Goal: Task Accomplishment & Management: Complete application form

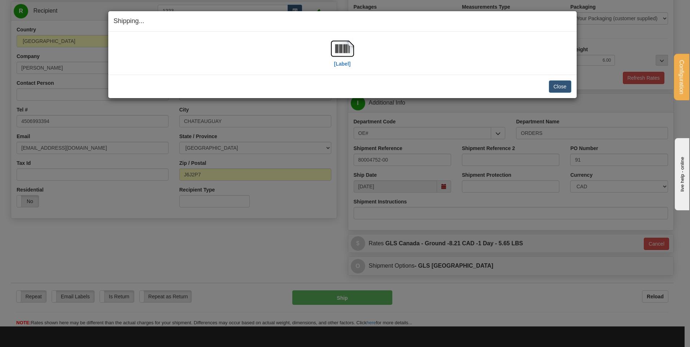
scroll to position [72, 0]
click at [557, 84] on button "Close" at bounding box center [560, 87] width 22 height 12
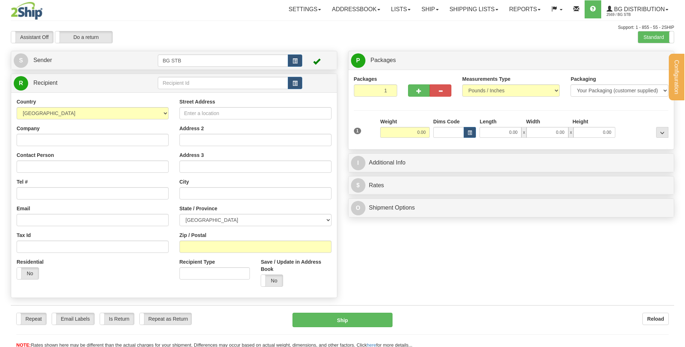
click at [222, 89] on div "Configuration My Configuration Panel Close Configure My Carriers" at bounding box center [342, 174] width 685 height 349
click at [222, 89] on input "text" at bounding box center [223, 83] width 130 height 12
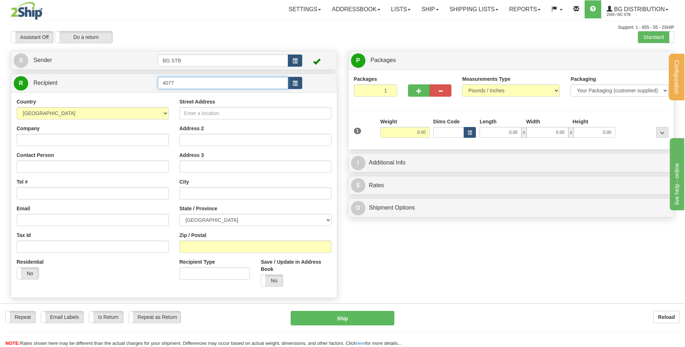
type input "4077"
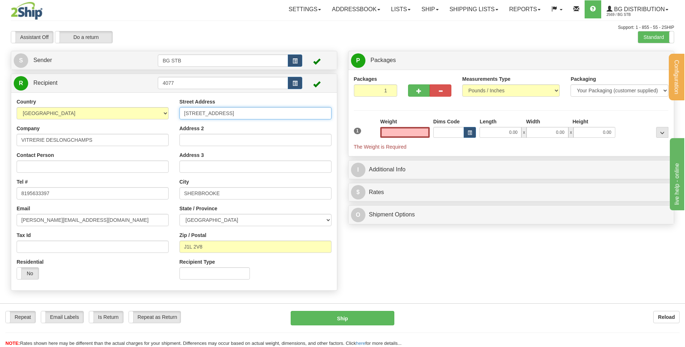
type input "0.00"
drag, startPoint x: 221, startPoint y: 114, endPoint x: 152, endPoint y: 118, distance: 68.7
click at [153, 117] on div "Country [GEOGRAPHIC_DATA] [GEOGRAPHIC_DATA] [GEOGRAPHIC_DATA] [GEOGRAPHIC_DATA]…" at bounding box center [174, 191] width 326 height 187
type input "[STREET_ADDRESS]"
drag, startPoint x: 226, startPoint y: 244, endPoint x: 189, endPoint y: 244, distance: 37.2
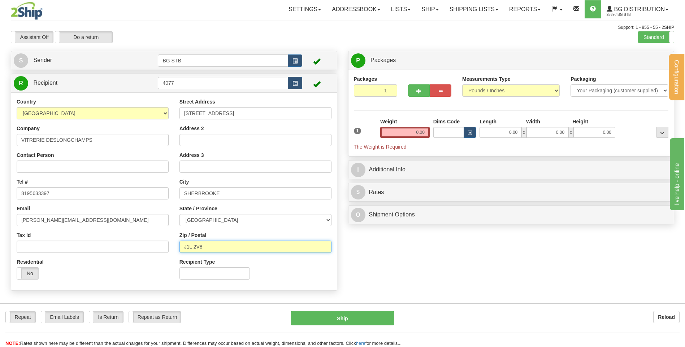
click at [189, 244] on input "J1L 2V8" at bounding box center [255, 247] width 152 height 12
type input "J1M 0B8"
click at [417, 130] on input "0.00" at bounding box center [404, 132] width 49 height 11
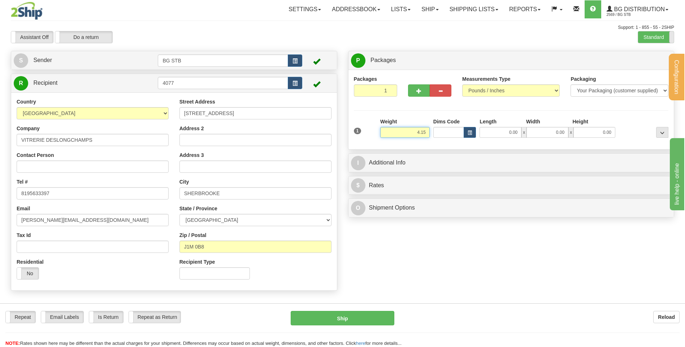
type input "4.15"
click at [669, 36] on span at bounding box center [673, 37] width 9 height 12
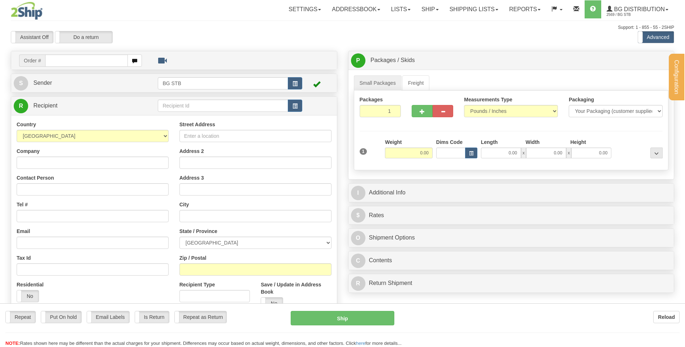
click at [184, 106] on div "Configuration My Configuration Panel Close Configure My Carriers" at bounding box center [342, 203] width 685 height 406
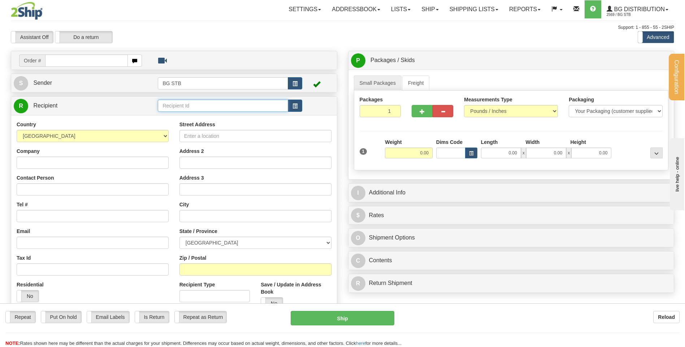
click at [184, 106] on input "text" at bounding box center [223, 106] width 130 height 12
type input "4077"
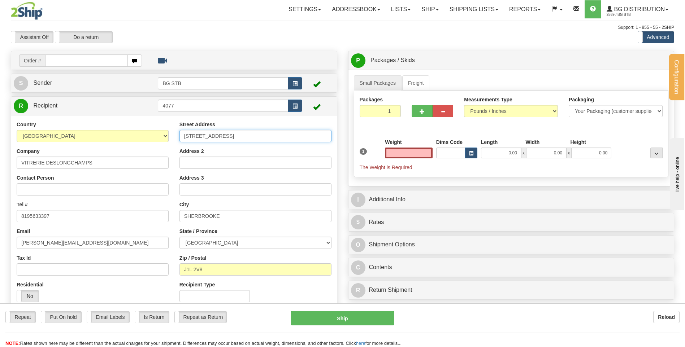
type input "0.00"
drag, startPoint x: 216, startPoint y: 135, endPoint x: 110, endPoint y: 137, distance: 105.8
click at [129, 137] on div "Country [GEOGRAPHIC_DATA] [GEOGRAPHIC_DATA] [GEOGRAPHIC_DATA] [GEOGRAPHIC_DATA]…" at bounding box center [174, 214] width 326 height 187
type input "[STREET_ADDRESS]"
drag, startPoint x: 196, startPoint y: 269, endPoint x: 170, endPoint y: 269, distance: 26.0
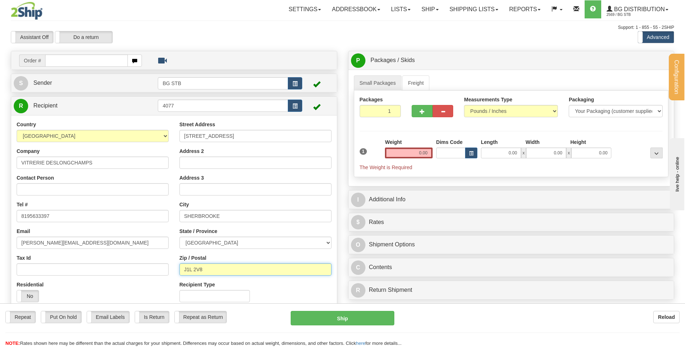
click at [170, 269] on div "Country [GEOGRAPHIC_DATA] [GEOGRAPHIC_DATA] [GEOGRAPHIC_DATA] [GEOGRAPHIC_DATA]…" at bounding box center [174, 214] width 326 height 187
type input "J1M 0B8"
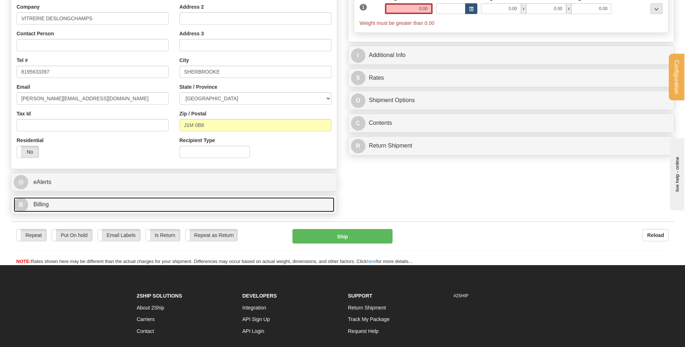
click at [101, 202] on link "B Billing" at bounding box center [174, 204] width 321 height 15
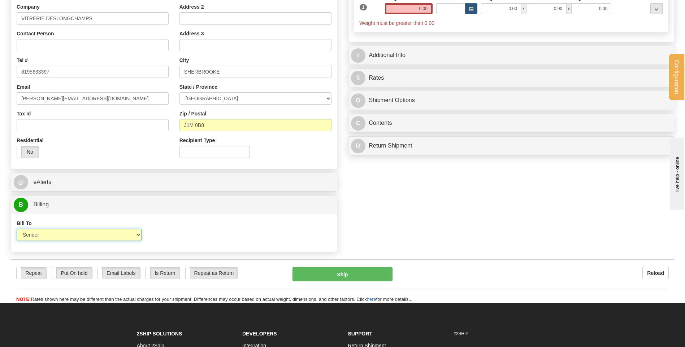
click at [138, 231] on select "Sender Recipient Third Party Collect" at bounding box center [79, 235] width 125 height 12
select select "2"
click at [17, 229] on select "Sender Recipient Third Party Collect" at bounding box center [79, 235] width 125 height 12
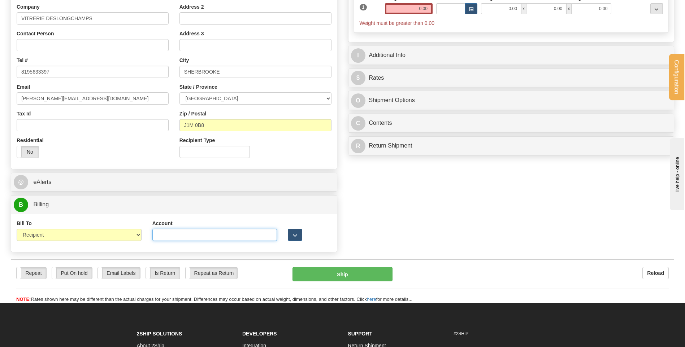
click at [165, 239] on input "Account" at bounding box center [214, 235] width 125 height 12
type input "0822252"
click at [293, 235] on span "button" at bounding box center [294, 235] width 5 height 5
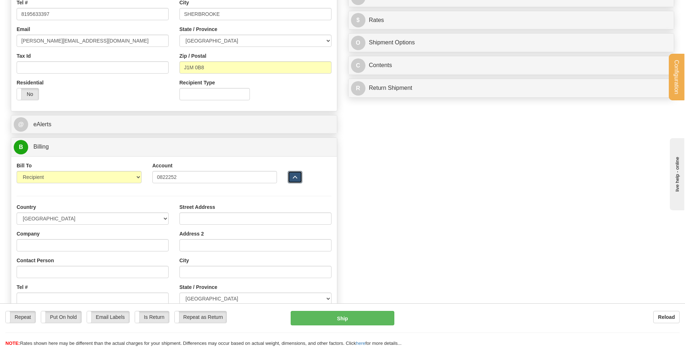
scroll to position [253, 0]
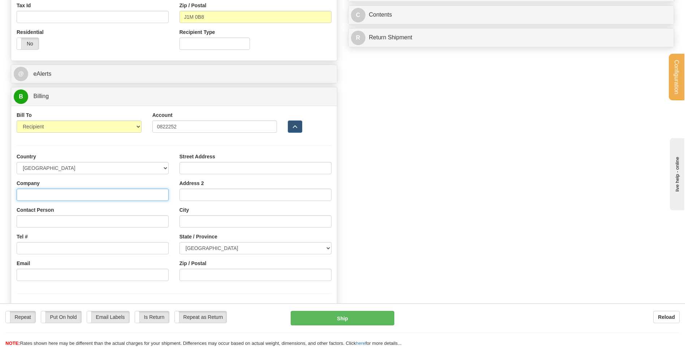
click at [32, 192] on input "Company" at bounding box center [93, 195] width 152 height 12
type input "VITRERIE DESLONGCHAMPS"
type input "[PERSON_NAME][EMAIL_ADDRESS][DOMAIN_NAME]"
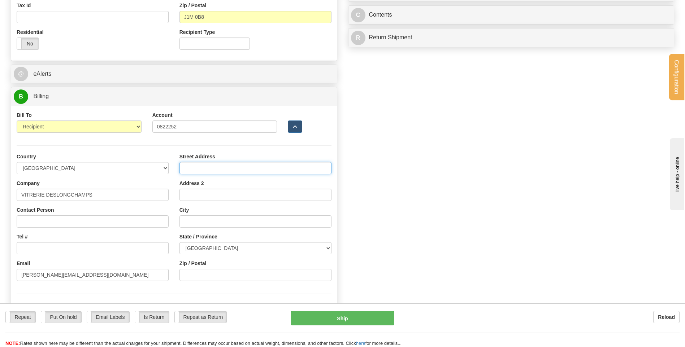
type input "[STREET_ADDRESS]"
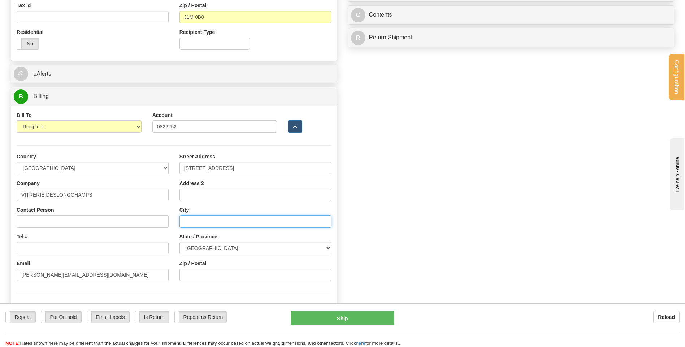
type input "SHERBROOKE"
select select "QC"
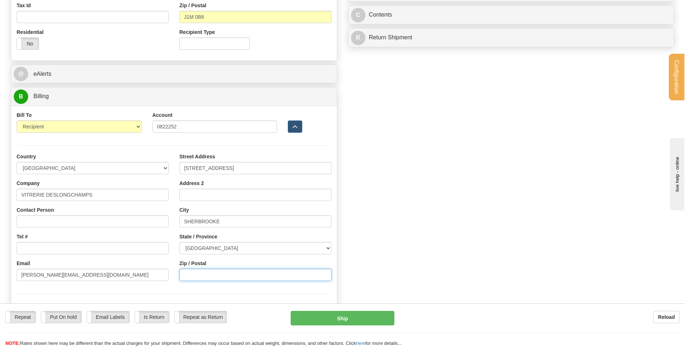
type input "J1M 0B8"
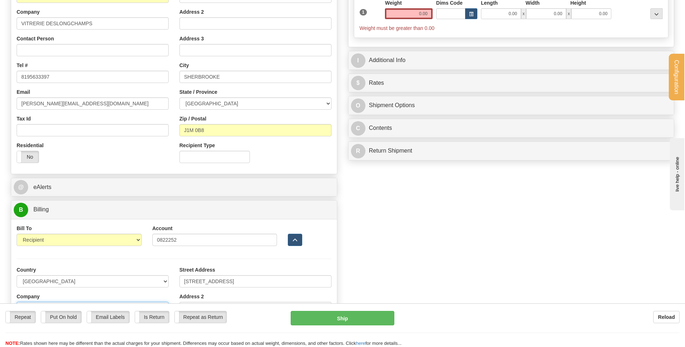
scroll to position [72, 0]
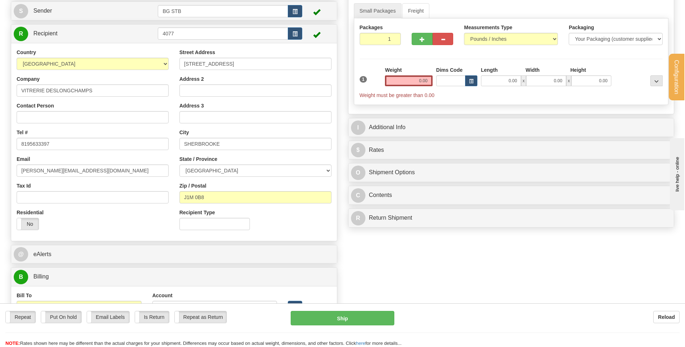
click at [420, 72] on div "Weight 0.00" at bounding box center [409, 76] width 48 height 20
click at [421, 75] on input "0.00" at bounding box center [409, 80] width 48 height 11
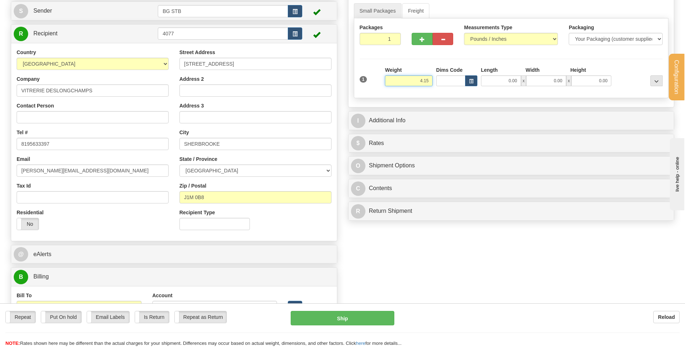
type input "4.15"
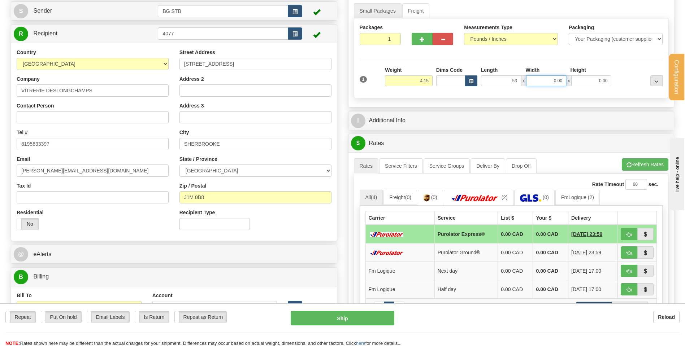
type input "53.00"
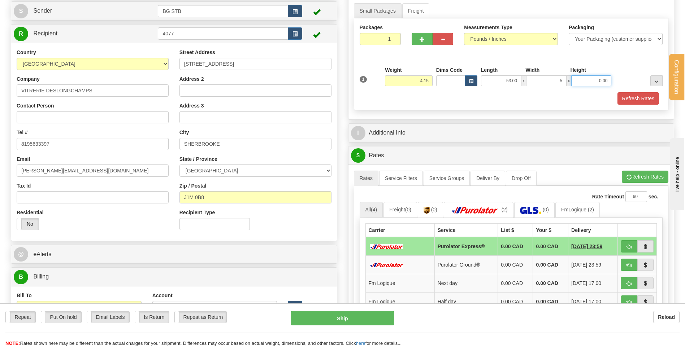
type input "5.00"
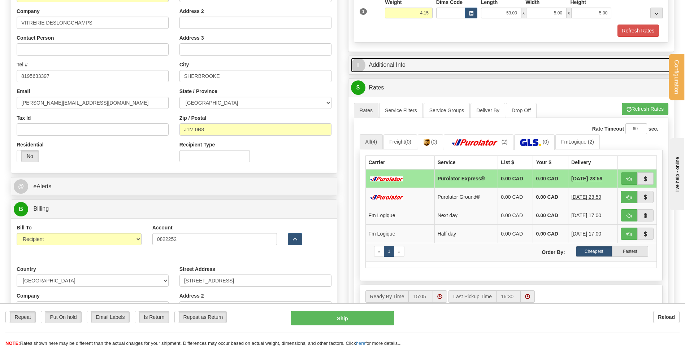
scroll to position [144, 0]
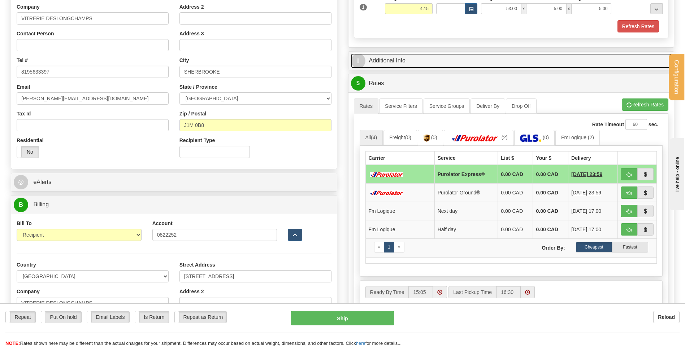
click at [411, 55] on link "I Additional Info" at bounding box center [511, 60] width 321 height 15
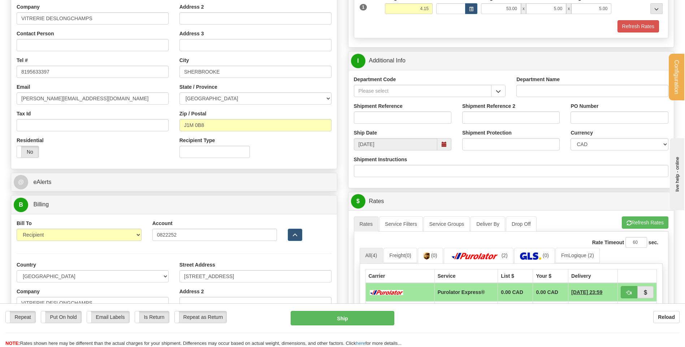
click at [493, 91] on button "button" at bounding box center [498, 91] width 14 height 12
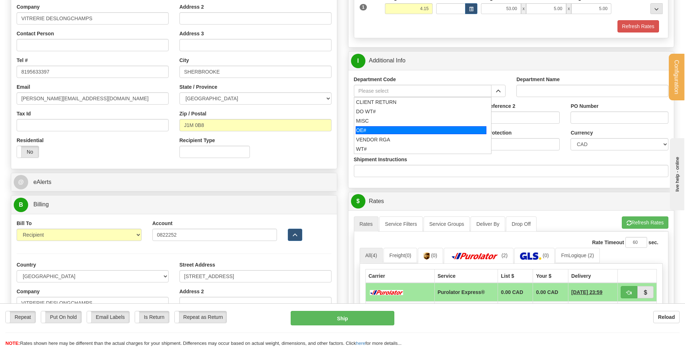
drag, startPoint x: 395, startPoint y: 128, endPoint x: 391, endPoint y: 119, distance: 9.7
click at [394, 128] on div "OE#" at bounding box center [421, 130] width 131 height 8
type input "OE#"
type input "ORDERS"
click at [391, 119] on input "Shipment Reference" at bounding box center [402, 118] width 97 height 12
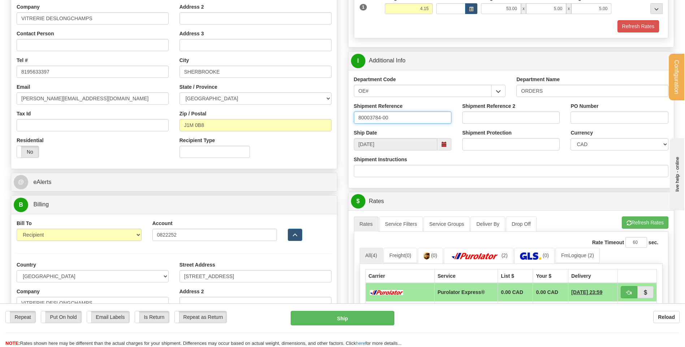
type input "80003784-00"
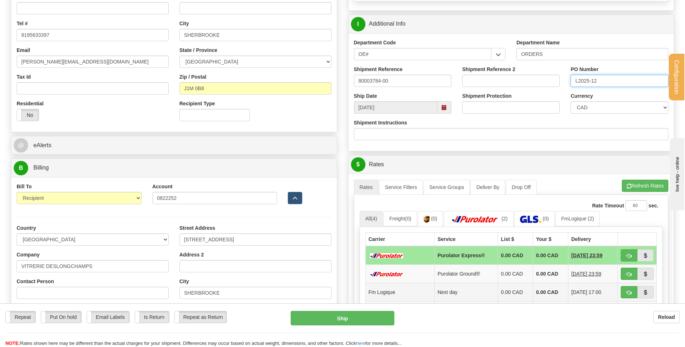
scroll to position [253, 0]
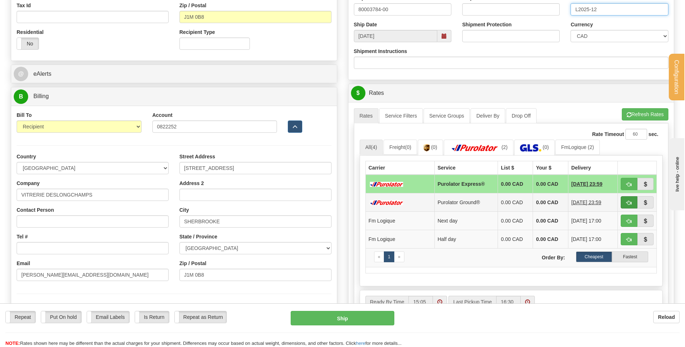
type input "L2025-12"
click at [626, 199] on button "button" at bounding box center [629, 202] width 17 height 12
type input "260"
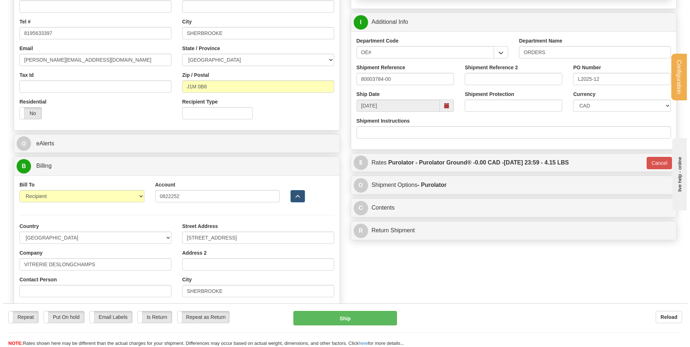
scroll to position [181, 0]
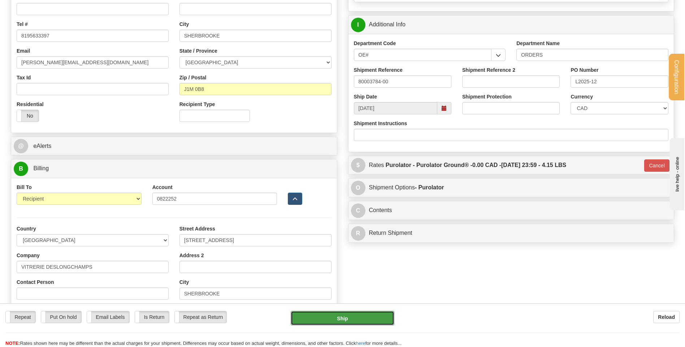
click at [322, 318] on button "Ship" at bounding box center [342, 318] width 103 height 14
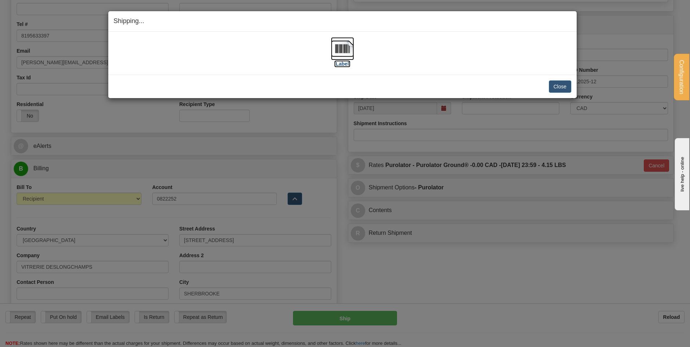
click at [346, 56] on img at bounding box center [342, 48] width 23 height 23
click at [561, 82] on button "Close" at bounding box center [560, 87] width 22 height 12
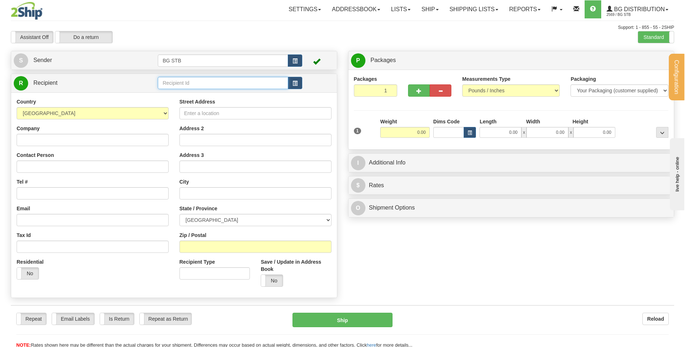
click at [166, 86] on input "text" at bounding box center [223, 83] width 130 height 12
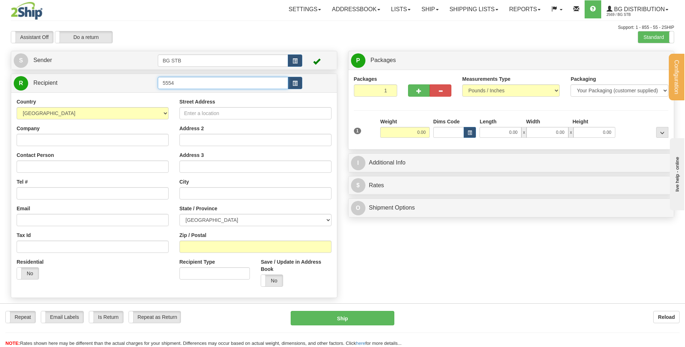
type input "5554"
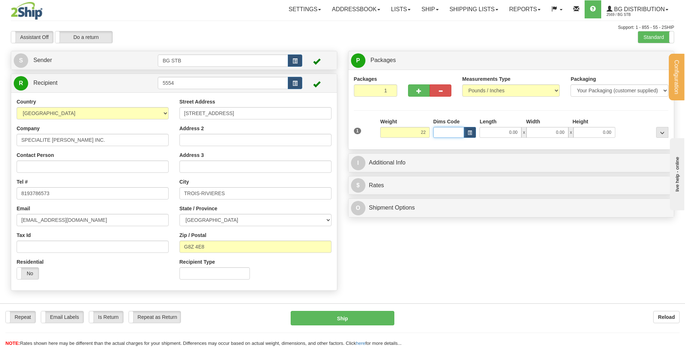
type input "22.00"
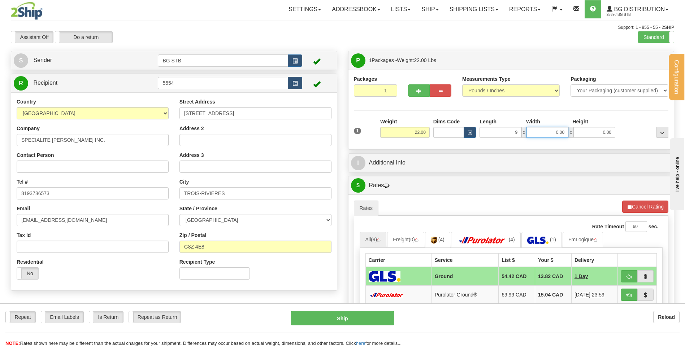
type input "9.00"
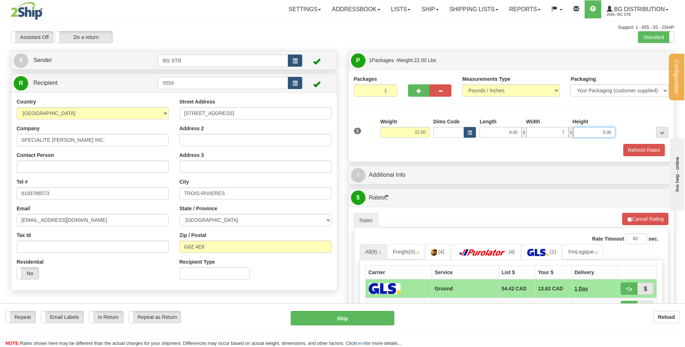
type input "7.00"
type input "16.00"
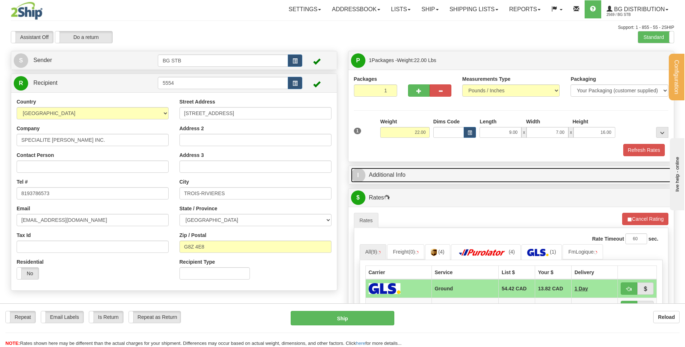
click at [413, 174] on link "I Additional Info" at bounding box center [511, 175] width 321 height 15
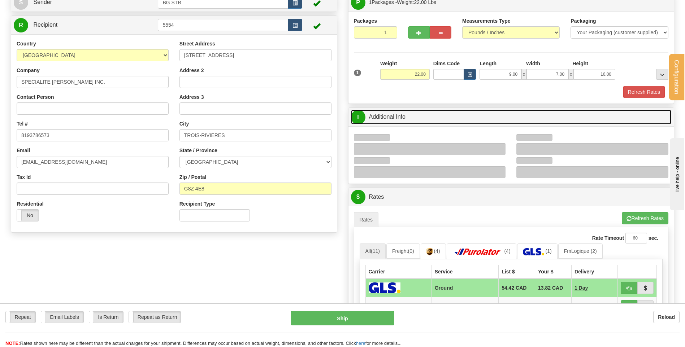
scroll to position [108, 0]
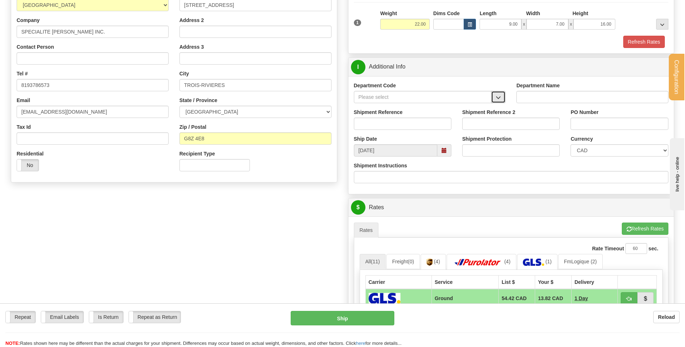
click at [503, 94] on button "button" at bounding box center [498, 97] width 14 height 12
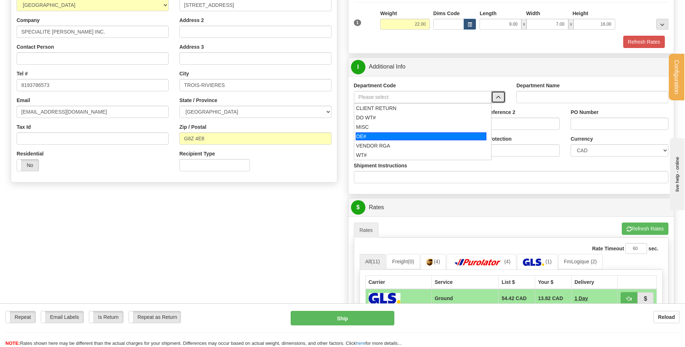
click at [408, 135] on div "OE#" at bounding box center [421, 136] width 131 height 8
type input "OE#"
type input "ORDERS"
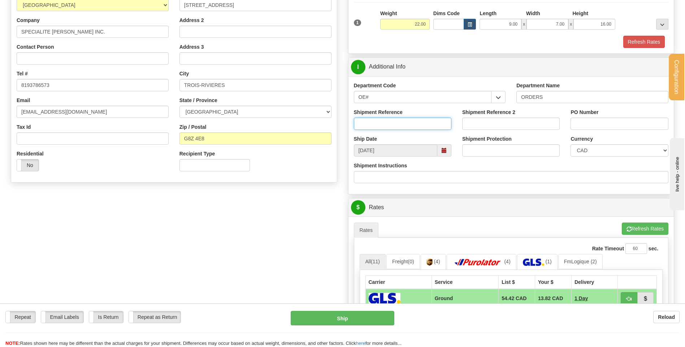
click at [406, 123] on input "Shipment Reference" at bounding box center [402, 124] width 97 height 12
type input "80004754-00"
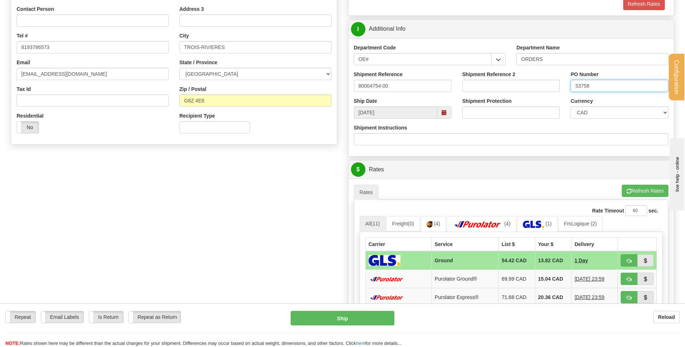
scroll to position [217, 0]
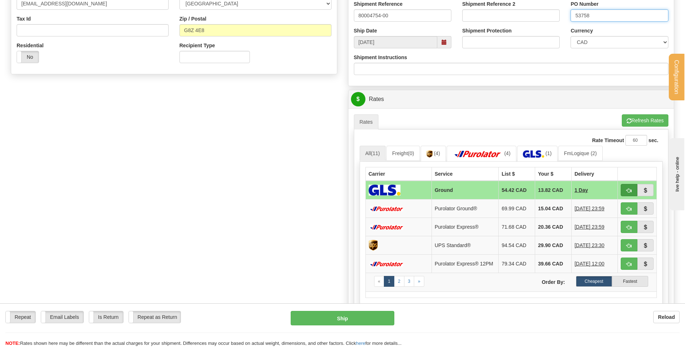
type input "53758"
drag, startPoint x: 631, startPoint y: 191, endPoint x: 543, endPoint y: 185, distance: 88.3
click at [631, 191] on span "button" at bounding box center [628, 190] width 5 height 5
type input "1"
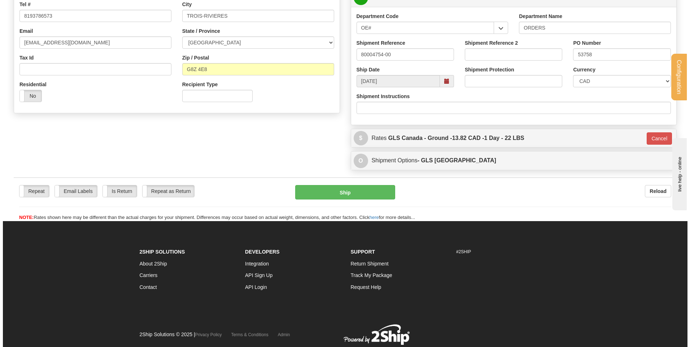
scroll to position [165, 0]
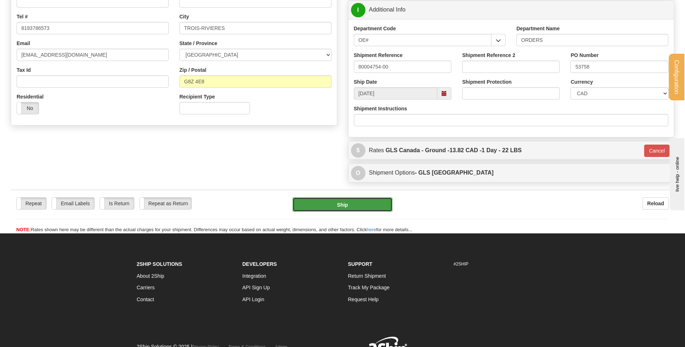
click at [327, 212] on button "Ship" at bounding box center [342, 204] width 100 height 14
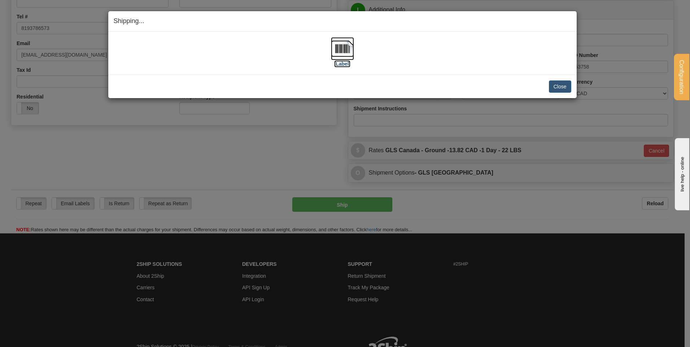
click at [340, 45] on img at bounding box center [342, 48] width 23 height 23
